Goal: Navigation & Orientation: Find specific page/section

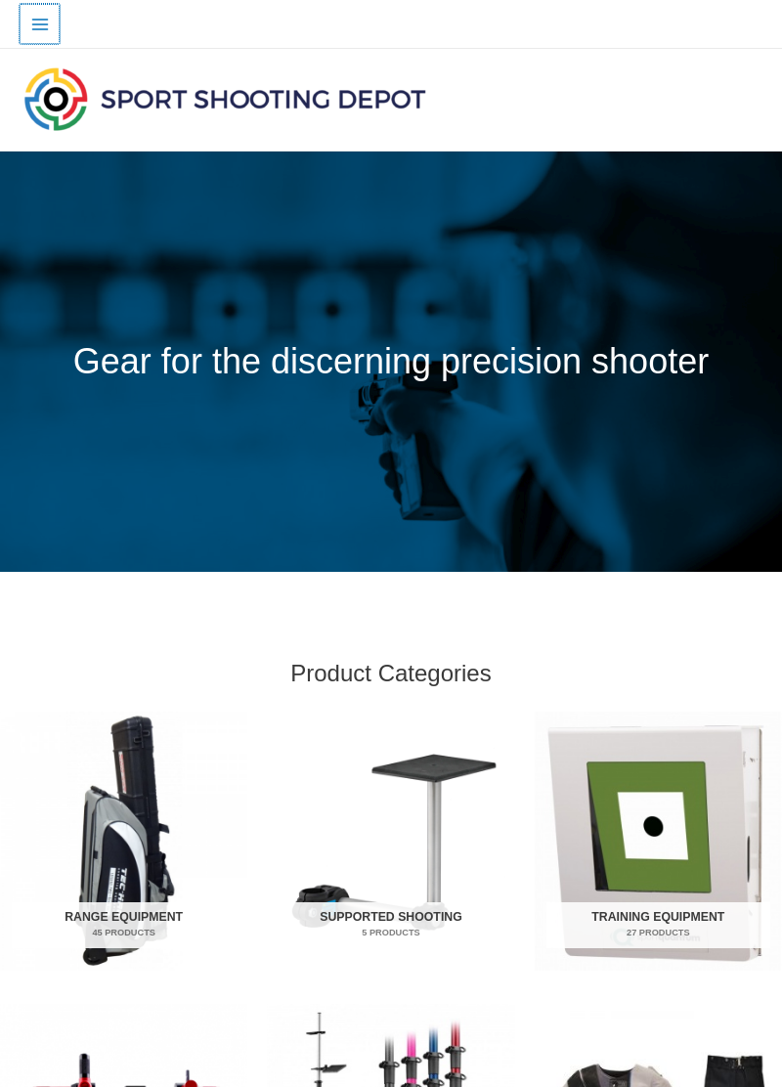
click at [41, 29] on icon "Main menu toggle" at bounding box center [39, 25] width 17 height 12
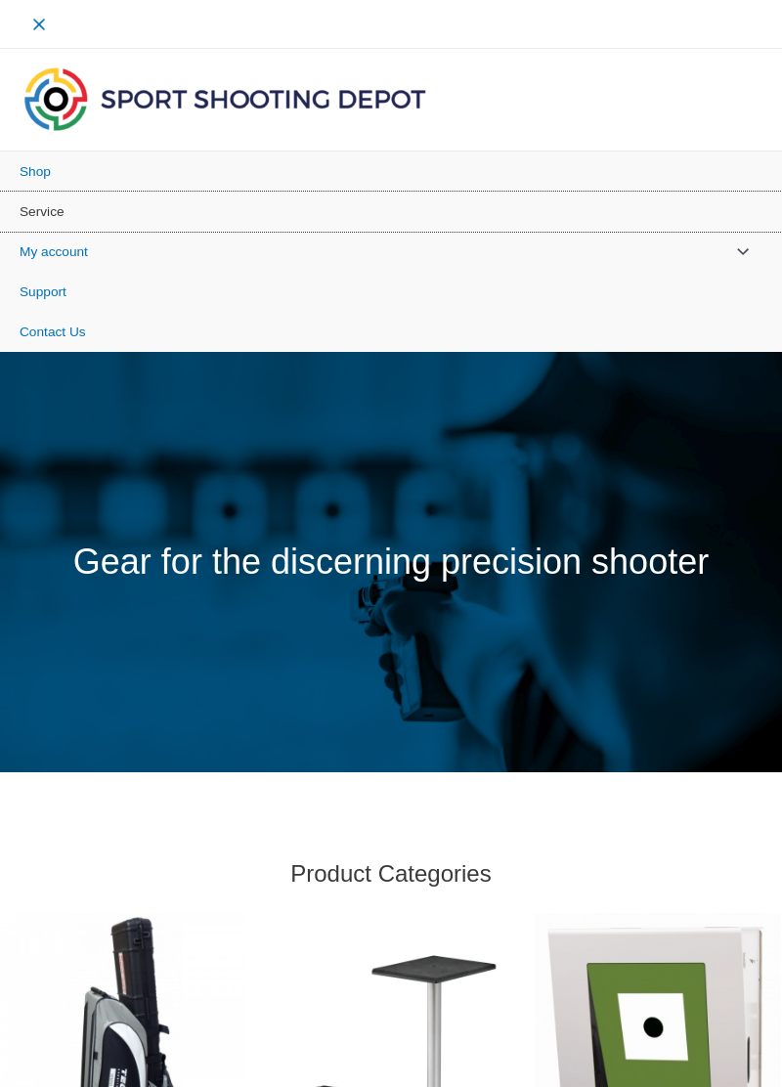
click at [61, 213] on span "Service" at bounding box center [42, 211] width 45 height 15
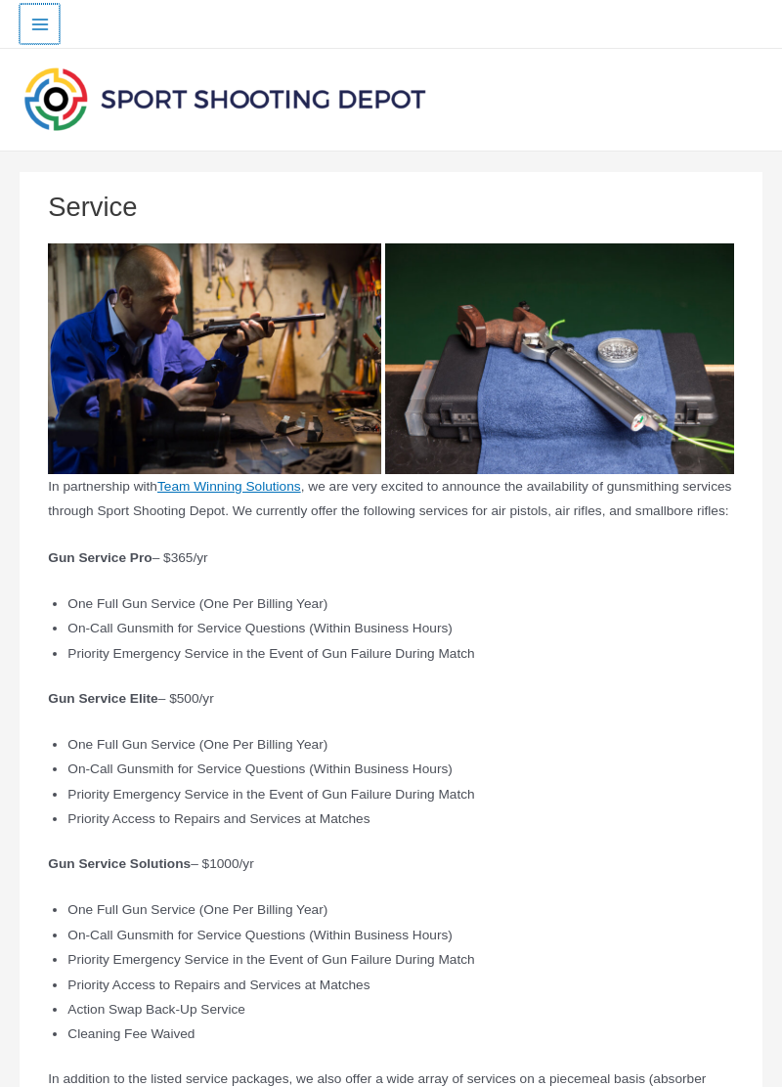
click at [52, 26] on button "Main Menu" at bounding box center [40, 24] width 40 height 40
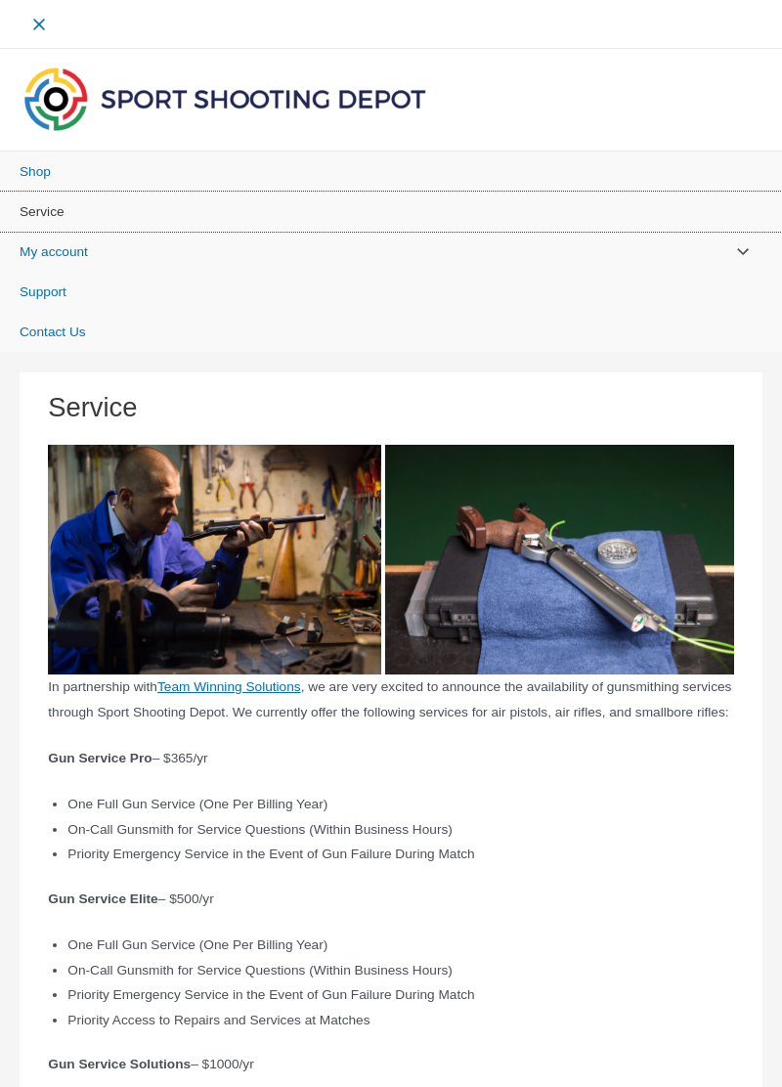
click at [94, 203] on link "Service" at bounding box center [391, 212] width 782 height 40
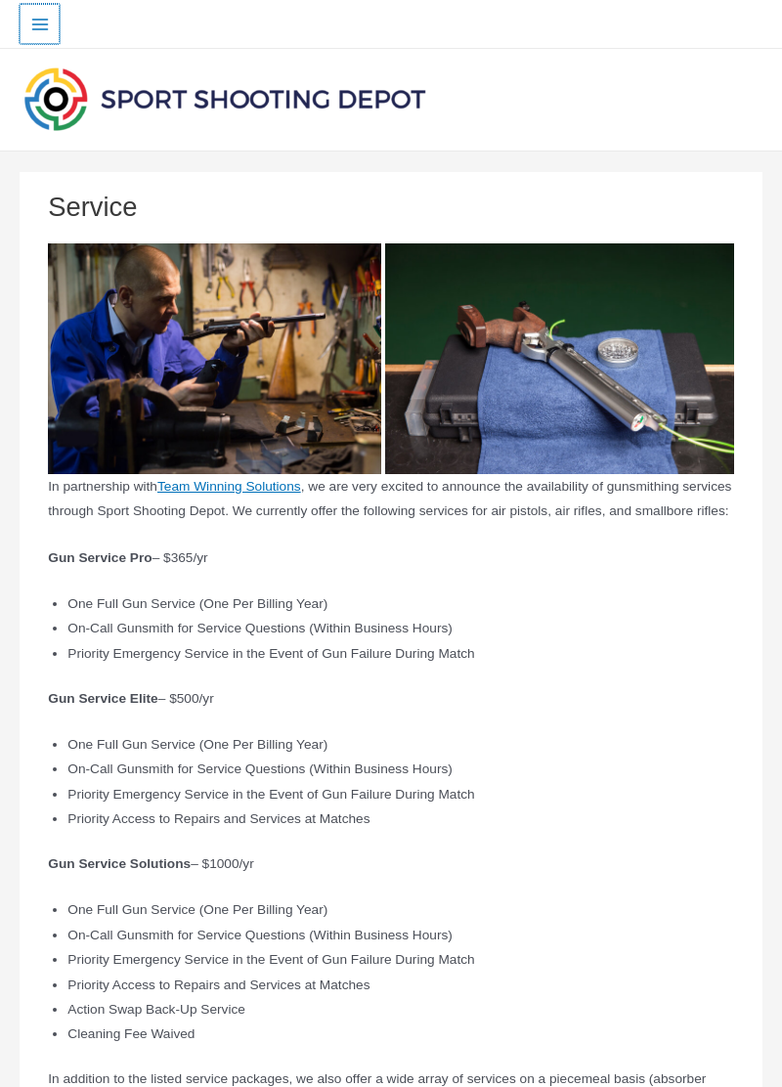
click at [46, 38] on button "Main Menu" at bounding box center [40, 24] width 40 height 40
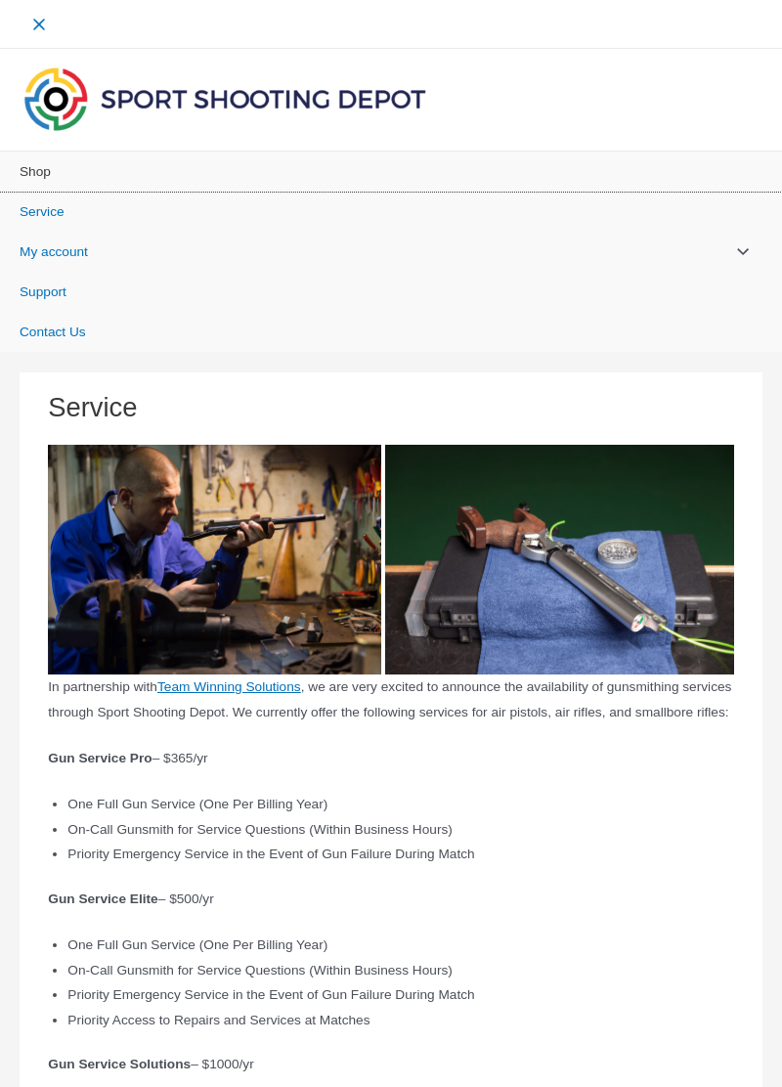
click at [57, 176] on link "Shop" at bounding box center [391, 171] width 782 height 40
